Goal: Information Seeking & Learning: Learn about a topic

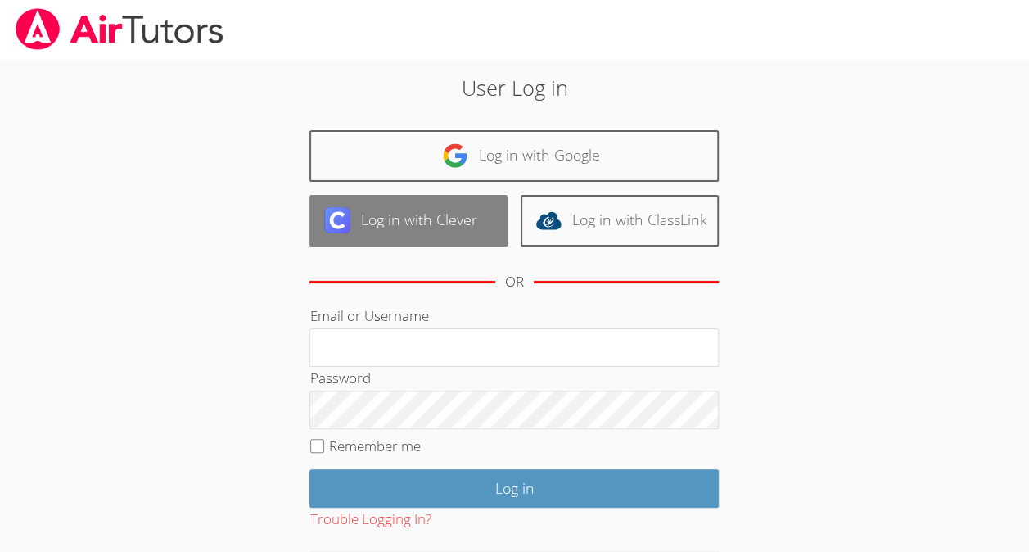
click at [441, 206] on link "Log in with Clever" at bounding box center [409, 221] width 198 height 52
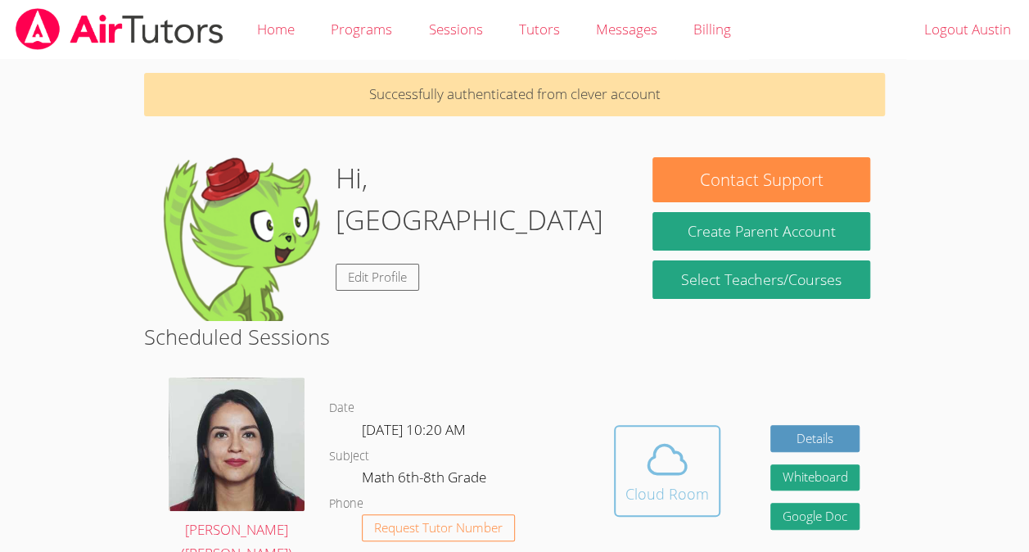
click at [673, 452] on icon at bounding box center [667, 459] width 46 height 46
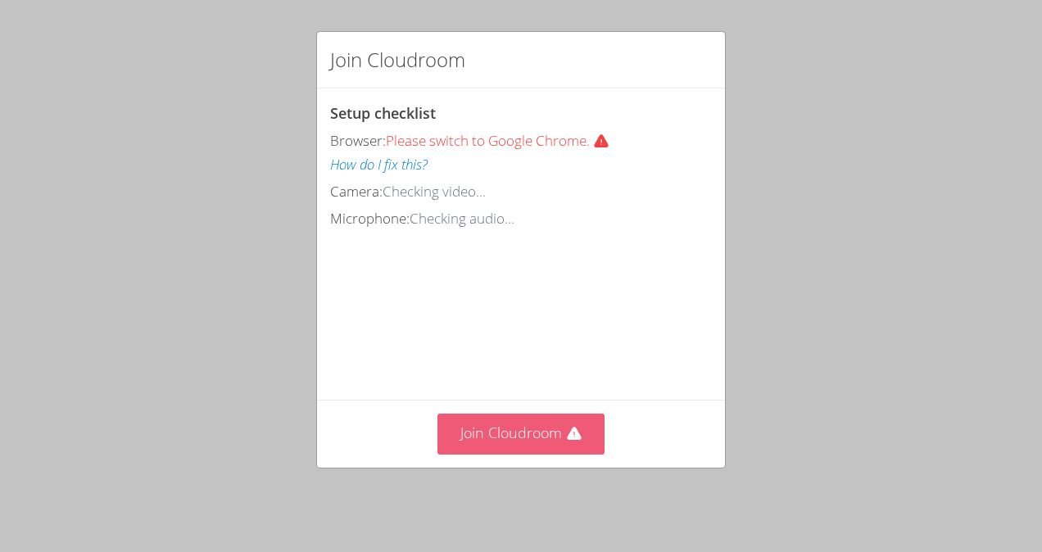
click at [509, 432] on button "Join Cloudroom" at bounding box center [521, 434] width 168 height 40
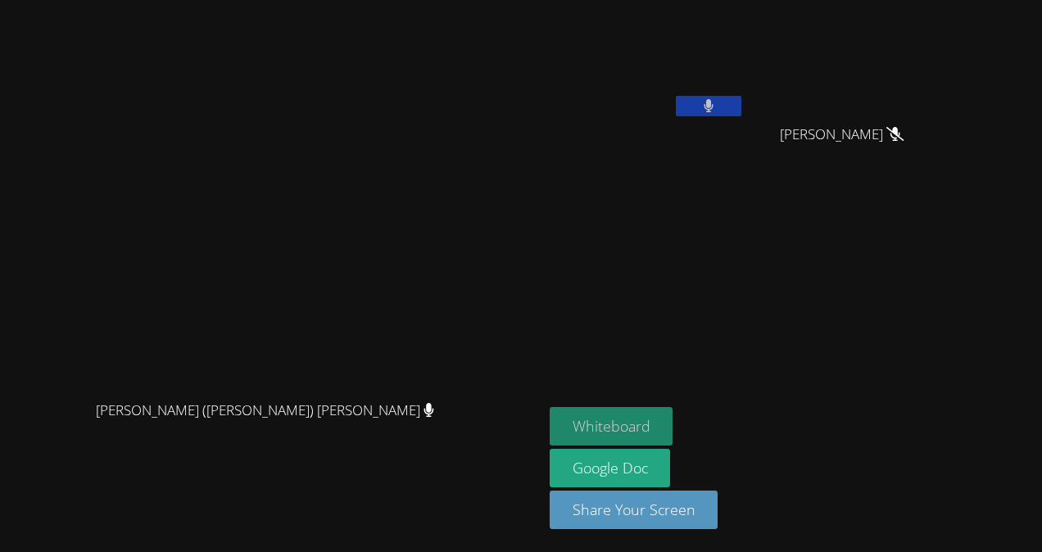
click at [673, 424] on button "Whiteboard" at bounding box center [611, 426] width 124 height 38
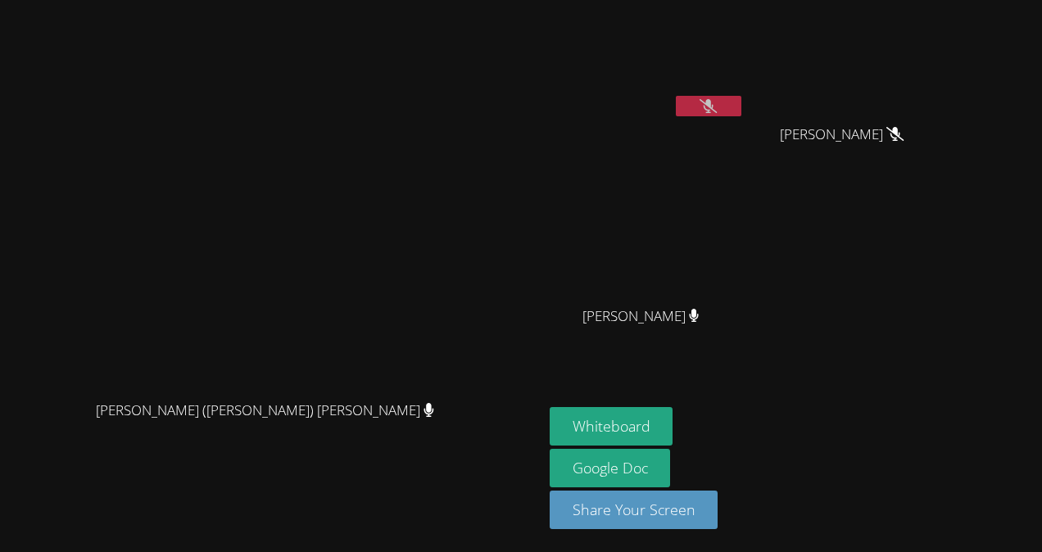
click at [744, 318] on div "Savannah Riggin" at bounding box center [646, 331] width 195 height 66
click at [699, 316] on icon at bounding box center [694, 316] width 11 height 14
click at [673, 418] on button "Whiteboard" at bounding box center [611, 426] width 124 height 38
click at [414, 20] on div "Jacqueline (Jackie) Reynoza Jacqueline (Jackie) Reynoza" at bounding box center [272, 276] width 530 height 539
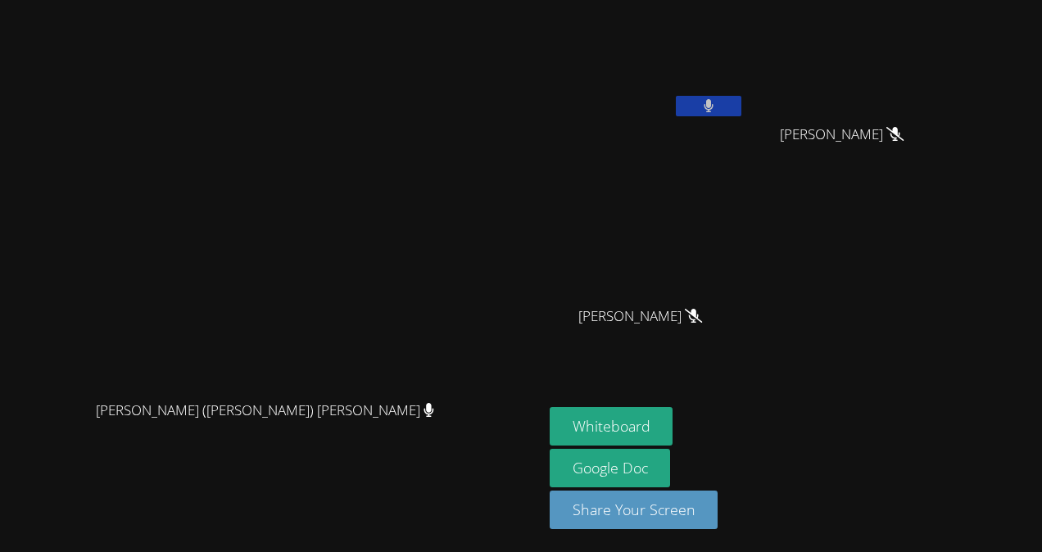
click at [714, 106] on icon at bounding box center [708, 106] width 11 height 14
click at [717, 106] on icon at bounding box center [707, 106] width 17 height 14
click at [714, 106] on icon at bounding box center [708, 106] width 11 height 14
click at [717, 105] on icon at bounding box center [707, 106] width 17 height 14
click at [741, 105] on button at bounding box center [709, 106] width 66 height 20
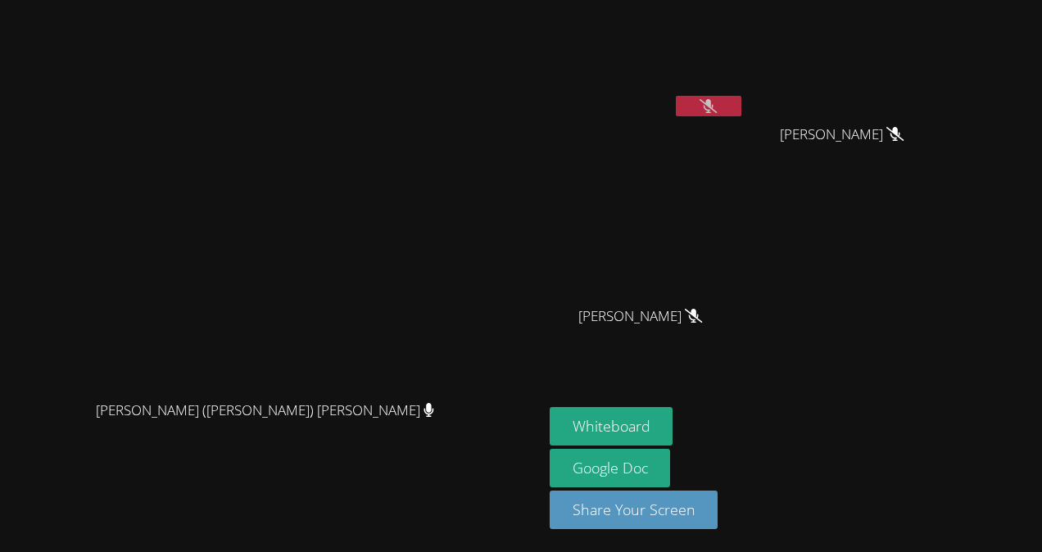
click at [741, 102] on button at bounding box center [709, 106] width 66 height 20
click at [741, 106] on button at bounding box center [709, 106] width 66 height 20
click at [741, 112] on button at bounding box center [709, 106] width 66 height 20
click at [741, 111] on button at bounding box center [709, 106] width 66 height 20
click at [901, 320] on icon at bounding box center [895, 316] width 11 height 14
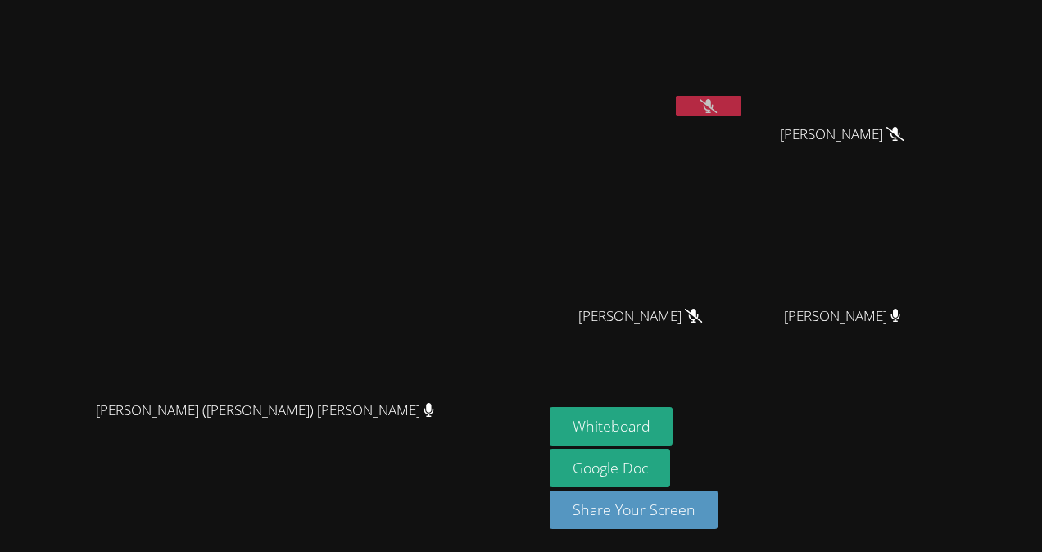
click at [717, 103] on icon at bounding box center [707, 106] width 17 height 14
click at [713, 103] on icon at bounding box center [708, 106] width 10 height 14
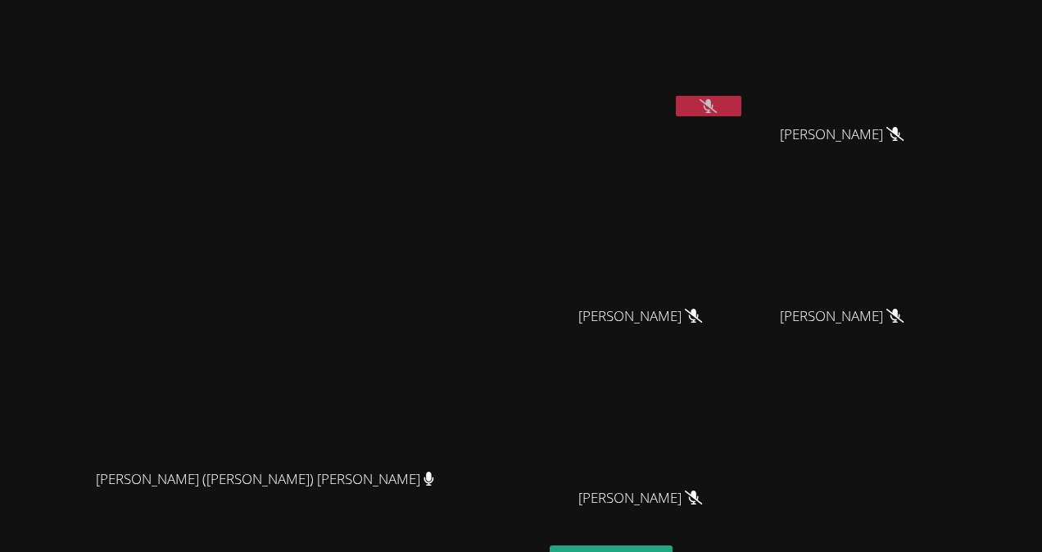
click at [741, 105] on button at bounding box center [709, 106] width 66 height 20
click at [741, 106] on button at bounding box center [709, 106] width 66 height 20
click at [741, 103] on button at bounding box center [709, 106] width 66 height 20
click at [713, 103] on icon at bounding box center [708, 106] width 10 height 14
click at [717, 102] on icon at bounding box center [707, 106] width 17 height 14
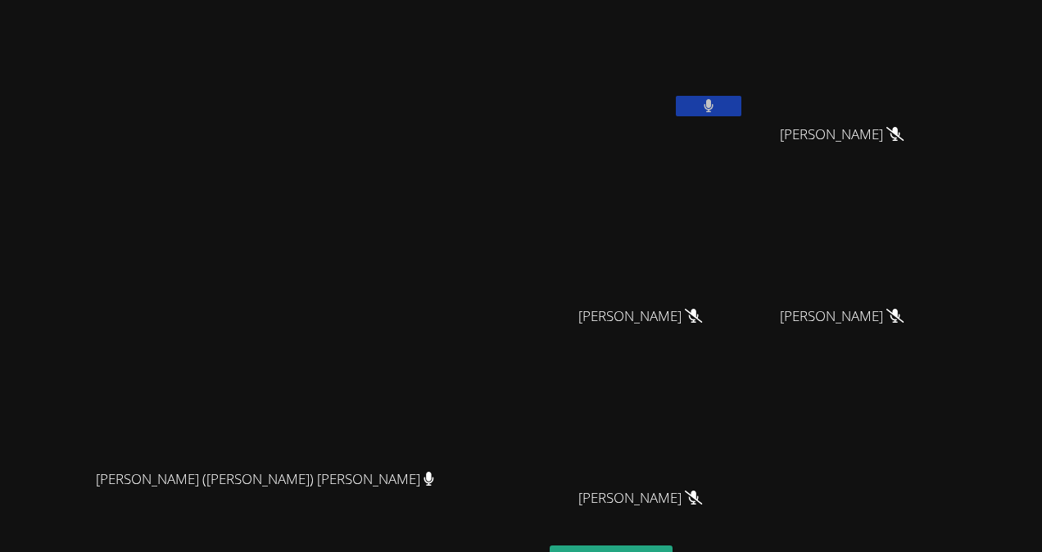
click at [741, 102] on button at bounding box center [709, 106] width 66 height 20
click at [741, 108] on button at bounding box center [709, 106] width 66 height 20
drag, startPoint x: 796, startPoint y: 108, endPoint x: 740, endPoint y: 61, distance: 72.7
click at [741, 102] on button at bounding box center [709, 106] width 66 height 20
click at [522, 100] on div "Jacqueline (Jackie) Reynoza Jacqueline (Jackie) Reynoza" at bounding box center [272, 345] width 530 height 677
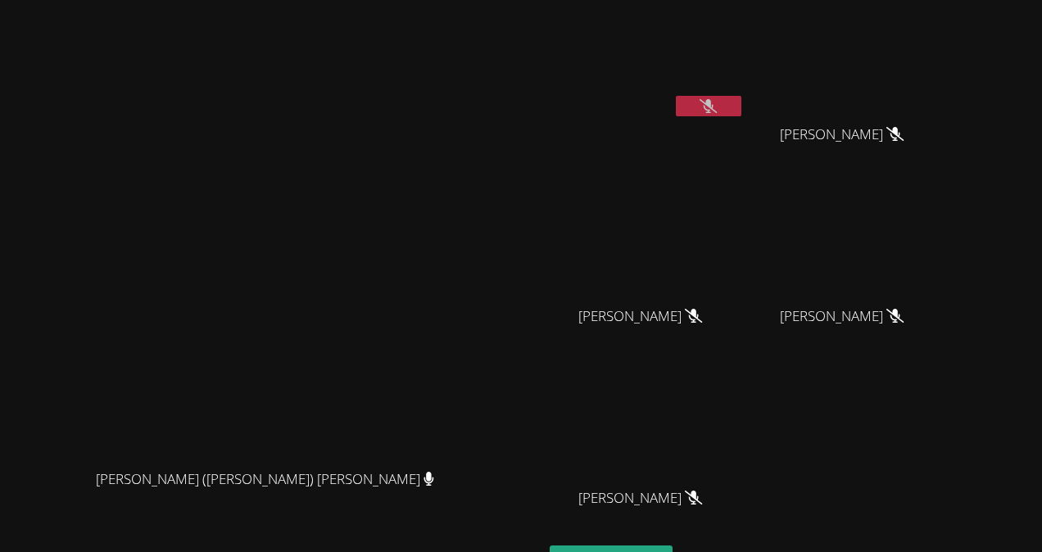
click at [741, 105] on button at bounding box center [709, 106] width 66 height 20
click at [741, 106] on button at bounding box center [709, 106] width 66 height 20
click at [717, 102] on icon at bounding box center [707, 106] width 17 height 14
click at [714, 102] on icon at bounding box center [708, 106] width 11 height 14
click at [717, 111] on icon at bounding box center [707, 106] width 17 height 14
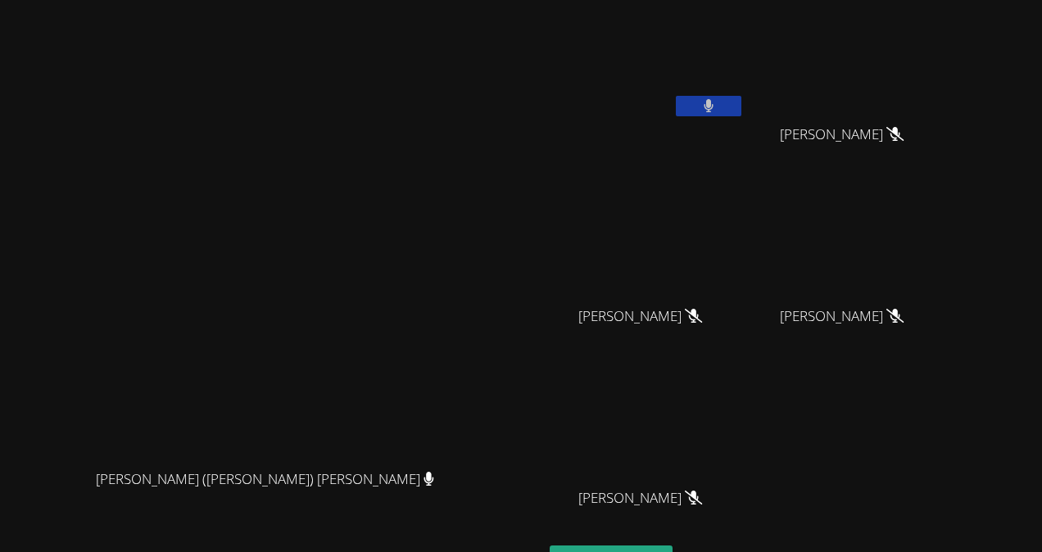
click at [741, 111] on button at bounding box center [709, 106] width 66 height 20
click at [741, 106] on button at bounding box center [709, 106] width 66 height 20
click at [741, 105] on button at bounding box center [709, 106] width 66 height 20
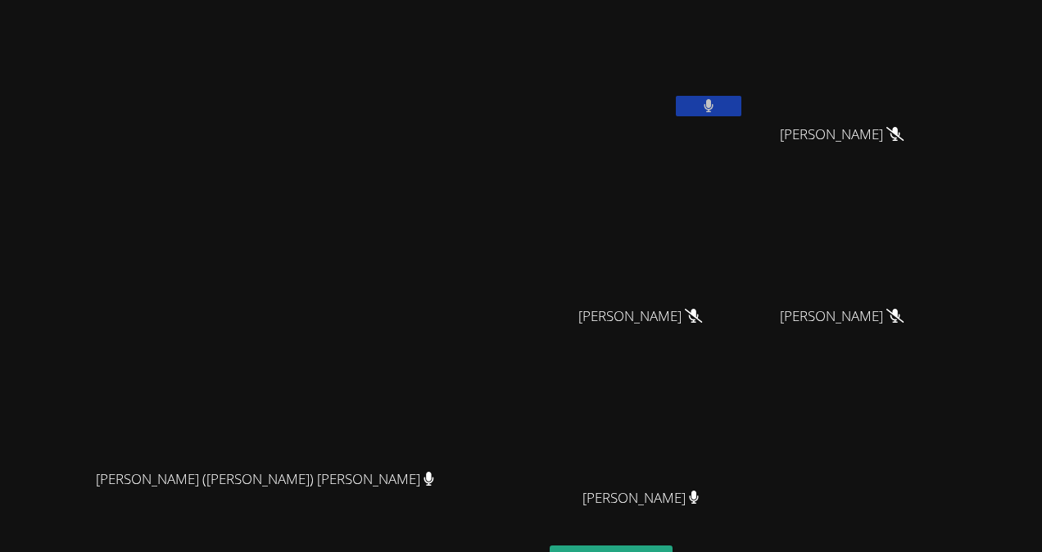
click at [741, 105] on button at bounding box center [709, 106] width 66 height 20
click at [741, 104] on button at bounding box center [709, 106] width 66 height 20
click at [741, 102] on button at bounding box center [709, 106] width 66 height 20
click at [717, 106] on icon at bounding box center [707, 106] width 17 height 14
click at [741, 106] on button at bounding box center [709, 106] width 66 height 20
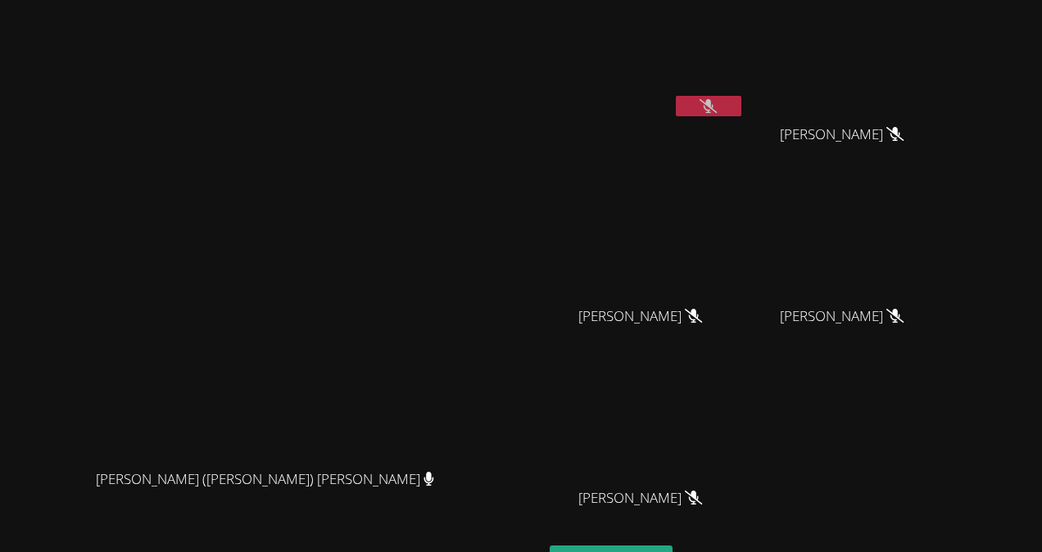
click at [702, 500] on icon at bounding box center [693, 498] width 17 height 14
click at [741, 106] on button at bounding box center [709, 106] width 66 height 20
click at [741, 102] on button at bounding box center [709, 106] width 66 height 20
click at [717, 103] on icon at bounding box center [707, 106] width 17 height 14
click at [713, 103] on icon at bounding box center [708, 106] width 10 height 14
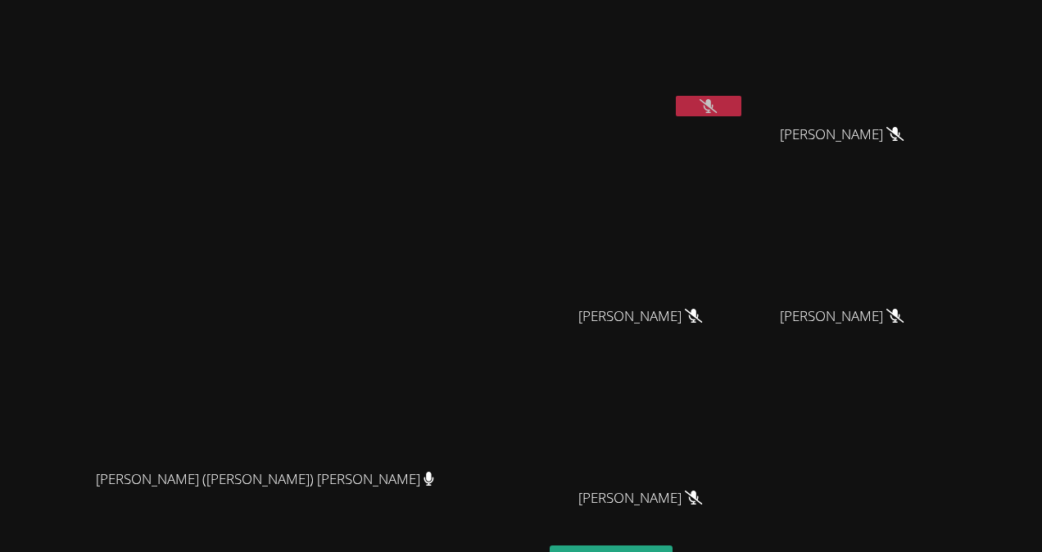
click at [717, 106] on icon at bounding box center [707, 106] width 17 height 14
drag, startPoint x: 763, startPoint y: 100, endPoint x: 789, endPoint y: 314, distance: 216.0
click at [789, 314] on div "Austin Aguilar-Glavez Yeslhy Ventura Yanes Yeslhy Ventura Yanes Savannah Riggin…" at bounding box center [747, 276] width 396 height 539
click at [903, 133] on icon at bounding box center [894, 134] width 17 height 14
click at [7, 235] on video at bounding box center [272, 312] width 530 height 298
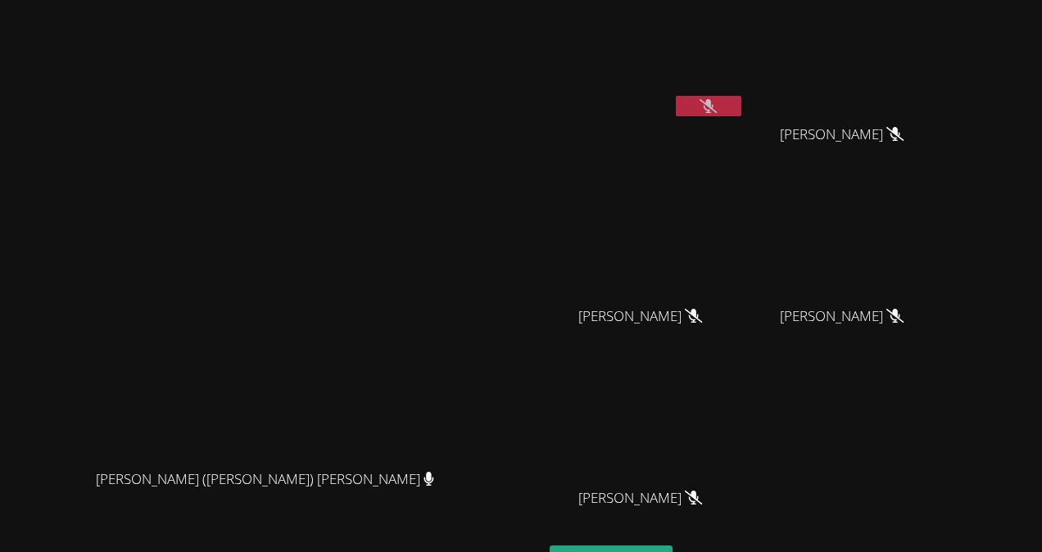
click at [56, 182] on video at bounding box center [272, 312] width 530 height 298
click at [30, 197] on video at bounding box center [272, 312] width 530 height 298
click at [12, 174] on video at bounding box center [272, 312] width 530 height 298
click at [11, 163] on video at bounding box center [272, 312] width 530 height 298
click at [952, 436] on aside "Austin Aguilar-Glavez Yeslhy Ventura Yanes Yeslhy Ventura Yanes Savannah Riggin…" at bounding box center [747, 345] width 409 height 690
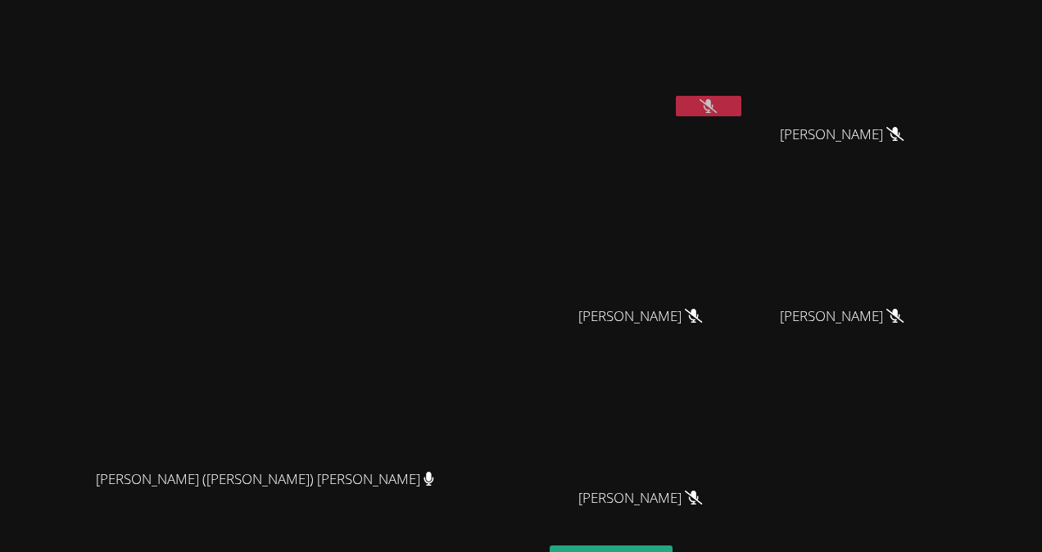
click at [9, 316] on video at bounding box center [272, 312] width 530 height 298
click at [717, 104] on icon at bounding box center [707, 106] width 17 height 14
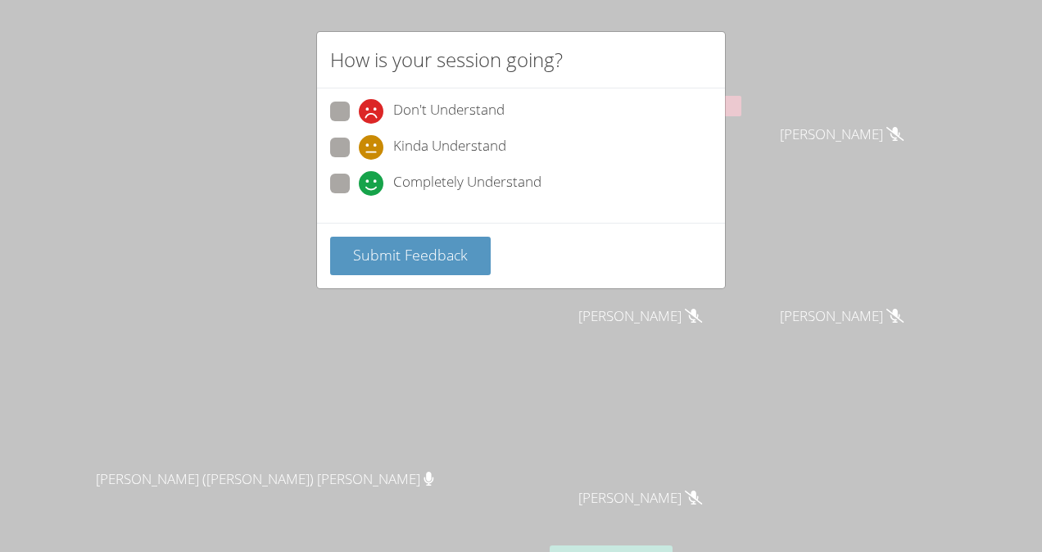
click at [359, 196] on span at bounding box center [359, 196] width 0 height 0
click at [359, 179] on input "Completely Understand" at bounding box center [366, 181] width 14 height 14
radio input "true"
click at [430, 250] on span "Submit Feedback" at bounding box center [410, 255] width 115 height 20
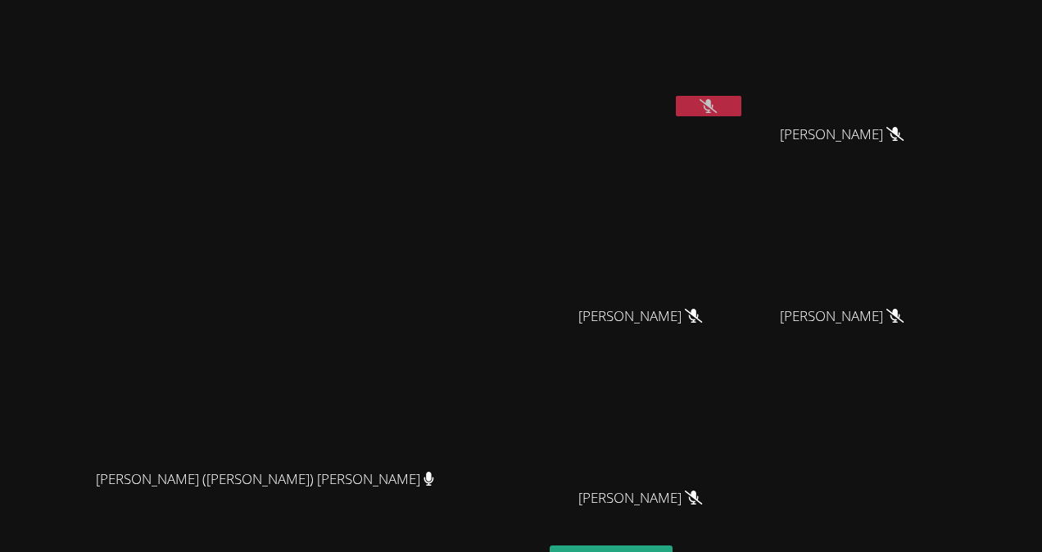
click at [717, 102] on icon at bounding box center [707, 106] width 17 height 14
click at [713, 106] on icon at bounding box center [708, 106] width 10 height 14
click at [717, 105] on icon at bounding box center [707, 106] width 17 height 14
click at [713, 105] on icon at bounding box center [708, 106] width 10 height 14
drag, startPoint x: 695, startPoint y: 427, endPoint x: 865, endPoint y: 441, distance: 170.0
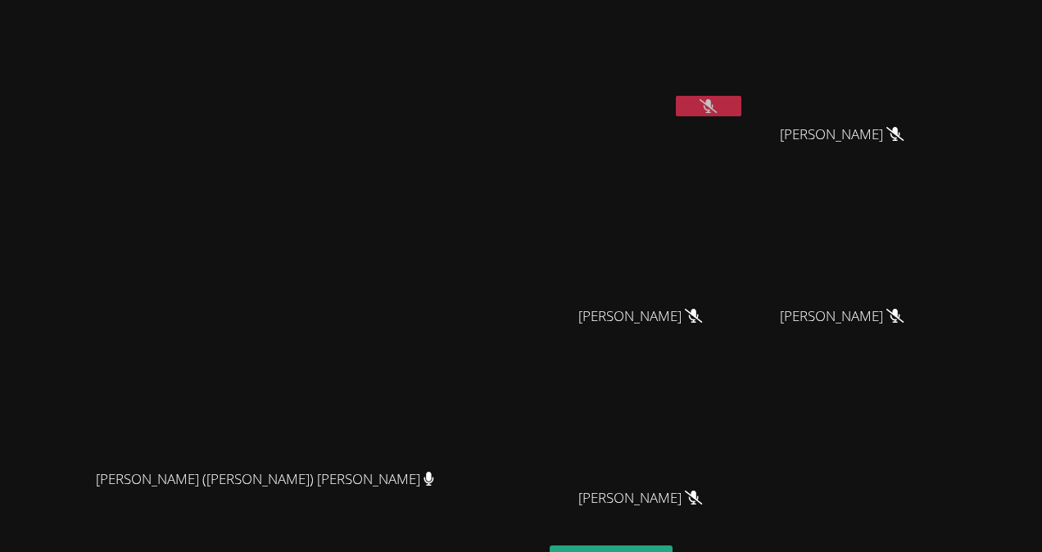
click at [865, 441] on div "Austin Aguilar-Glavez Yeslhy Ventura Yanes Yeslhy Ventura Yanes Savannah Riggin…" at bounding box center [747, 276] width 396 height 539
click at [741, 113] on button at bounding box center [709, 106] width 66 height 20
click at [741, 98] on button at bounding box center [709, 106] width 66 height 20
